Goal: Information Seeking & Learning: Learn about a topic

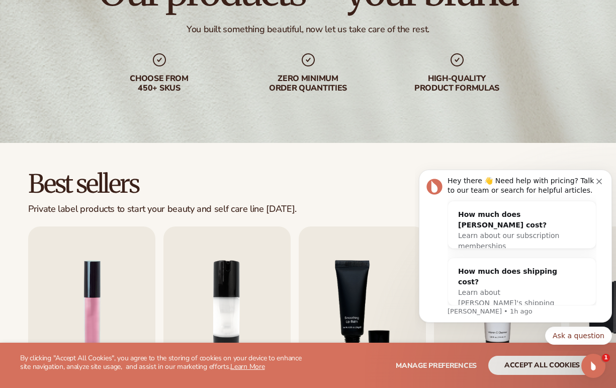
scroll to position [128, 0]
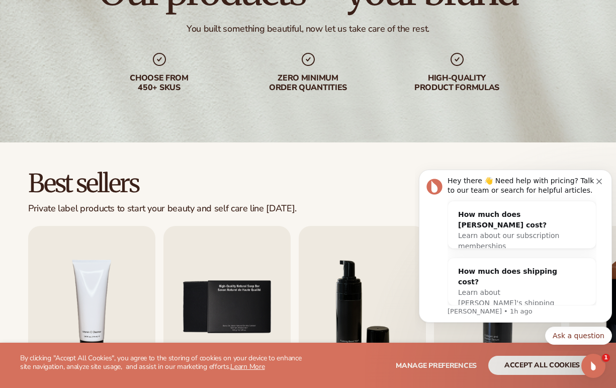
click at [602, 179] on button "Dismiss notification" at bounding box center [601, 180] width 8 height 8
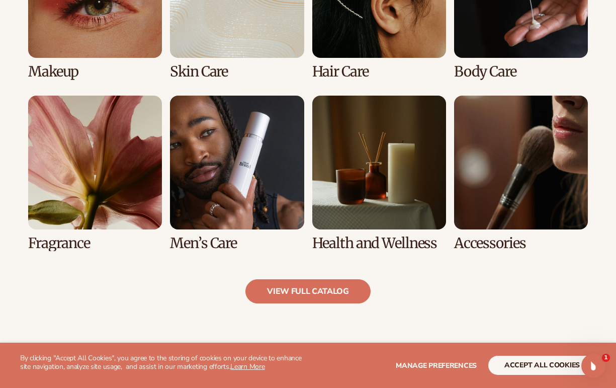
scroll to position [827, 0]
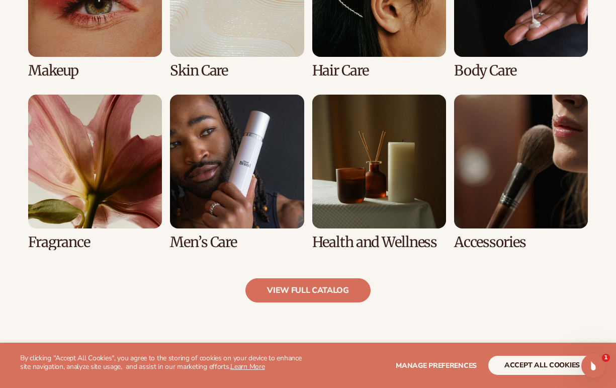
click at [380, 238] on link "7 / 8" at bounding box center [379, 172] width 134 height 155
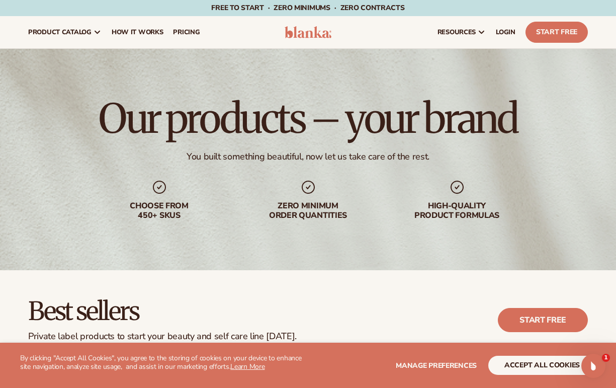
click at [185, 34] on span "pricing" at bounding box center [186, 32] width 27 height 8
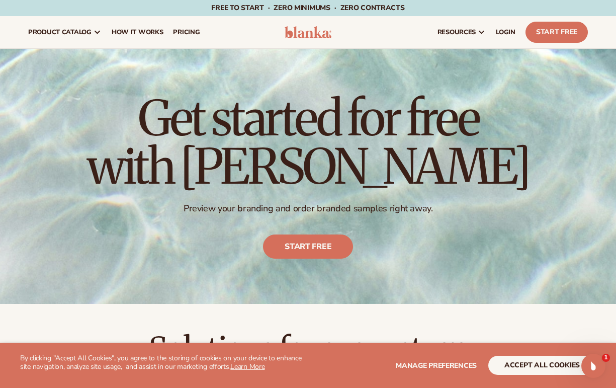
click at [125, 31] on span "How It Works" at bounding box center [138, 32] width 52 height 8
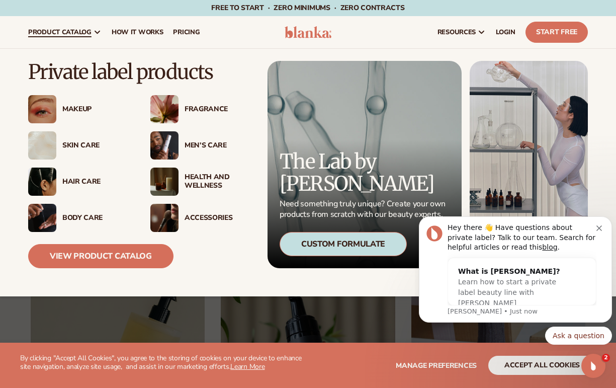
click at [203, 179] on div "Health And Wellness" at bounding box center [219, 181] width 68 height 17
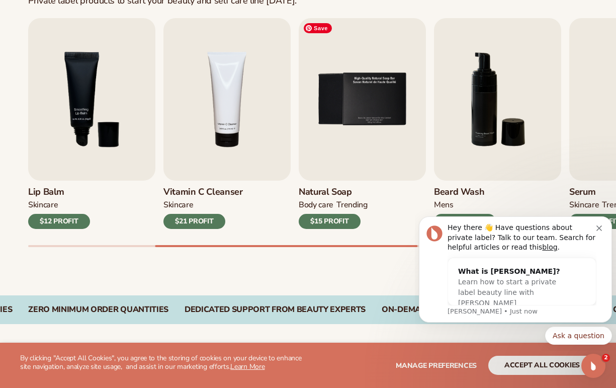
scroll to position [336, 0]
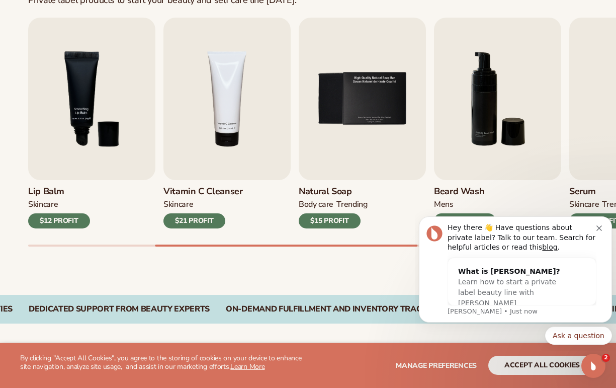
click at [600, 227] on icon "Dismiss notification" at bounding box center [600, 228] width 6 height 6
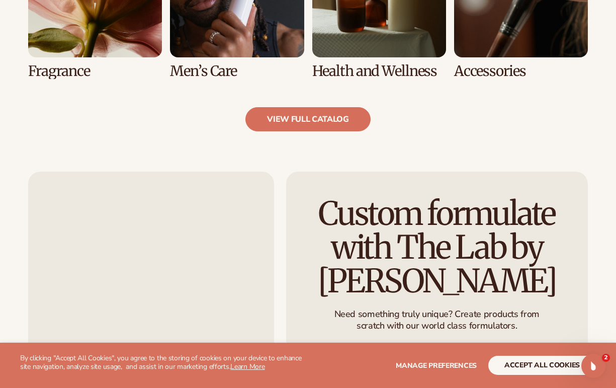
scroll to position [1000, 0]
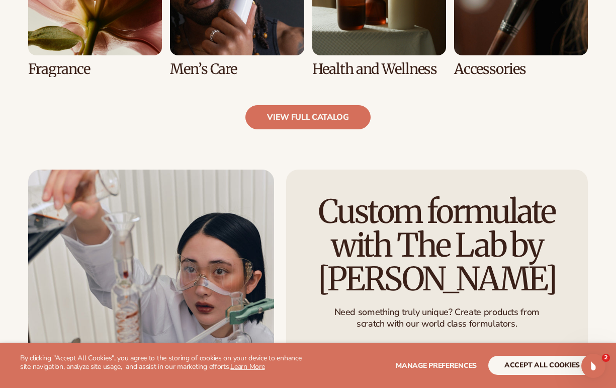
click at [274, 122] on link "view full catalog" at bounding box center [308, 117] width 125 height 24
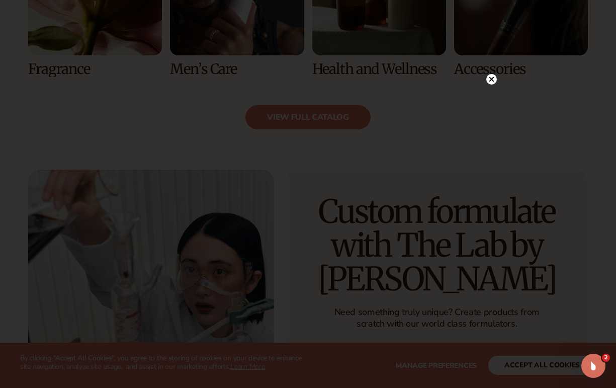
click at [491, 80] on circle at bounding box center [492, 79] width 11 height 11
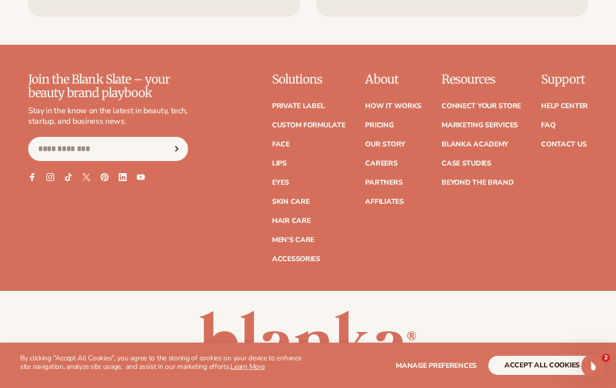
scroll to position [1728, 0]
